Goal: Find contact information: Find contact information

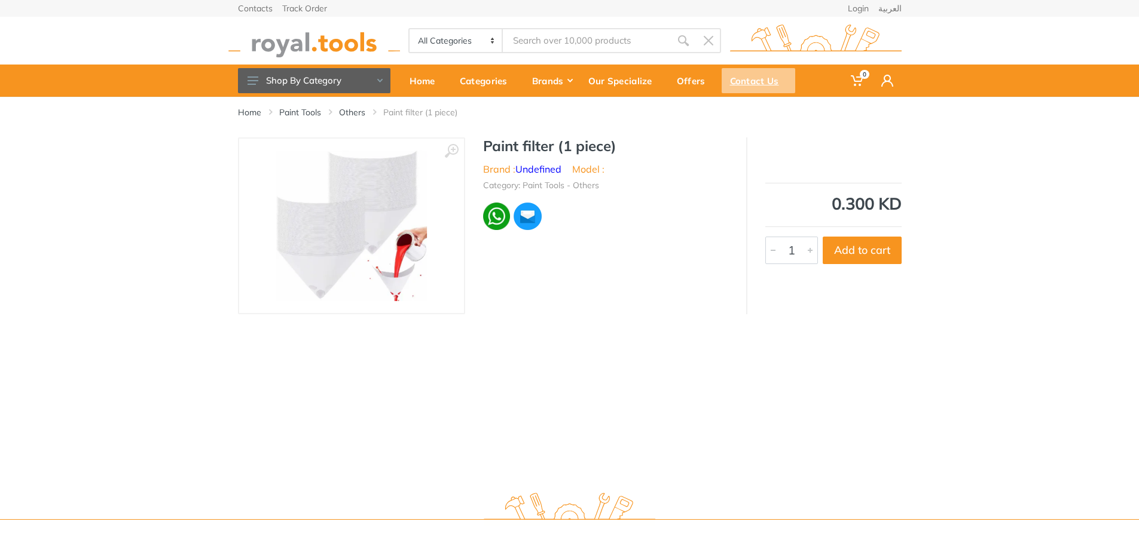
click at [765, 87] on div "Contact Us" at bounding box center [758, 80] width 74 height 25
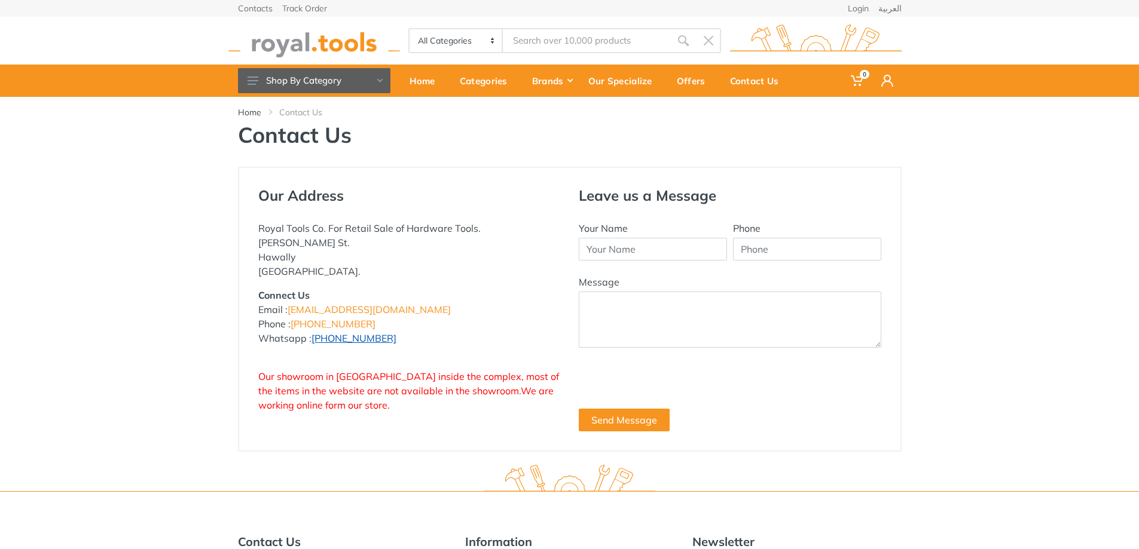
drag, startPoint x: 386, startPoint y: 334, endPoint x: 313, endPoint y: 337, distance: 73.6
click at [313, 337] on p "Connect Us Email : [EMAIL_ADDRESS][DOMAIN_NAME] Phone : [PHONE_NUMBER] Whatsapp…" at bounding box center [409, 316] width 302 height 57
copy link "[PHONE_NUMBER]"
click at [415, 305] on p "Connect Us Email : [EMAIL_ADDRESS][DOMAIN_NAME] Phone : [PHONE_NUMBER] Whatsapp…" at bounding box center [409, 316] width 302 height 57
